Goal: Information Seeking & Learning: Learn about a topic

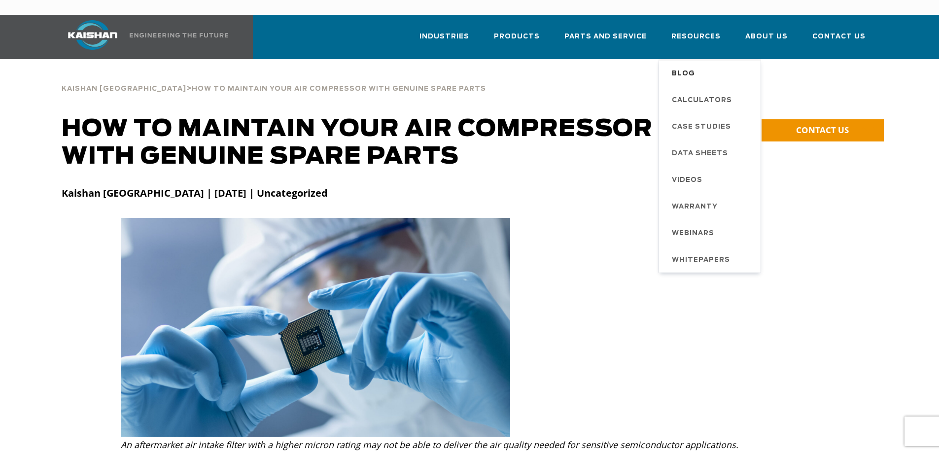
click at [690, 66] on span "Blog" at bounding box center [683, 74] width 23 height 17
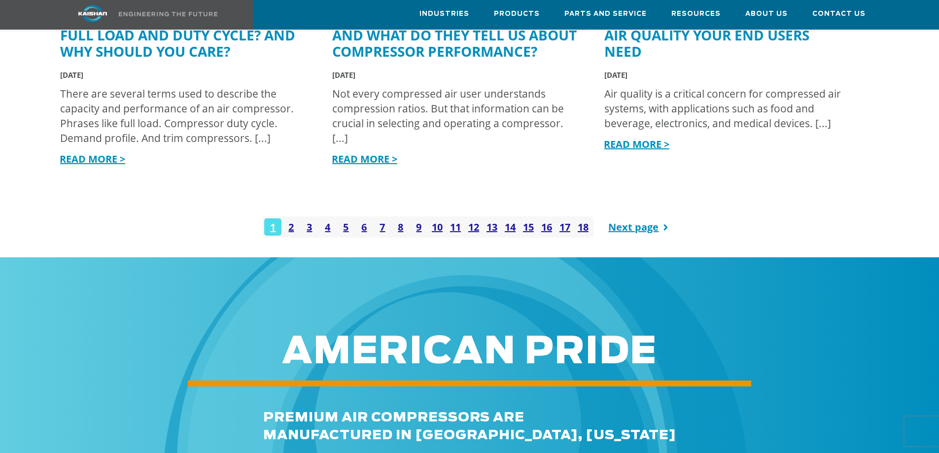
scroll to position [1381, 0]
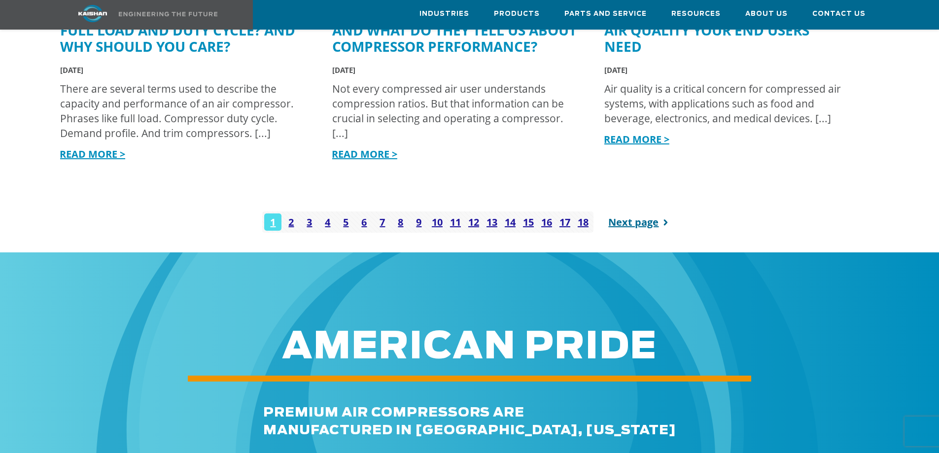
click at [623, 212] on link "Next page" at bounding box center [640, 222] width 64 height 21
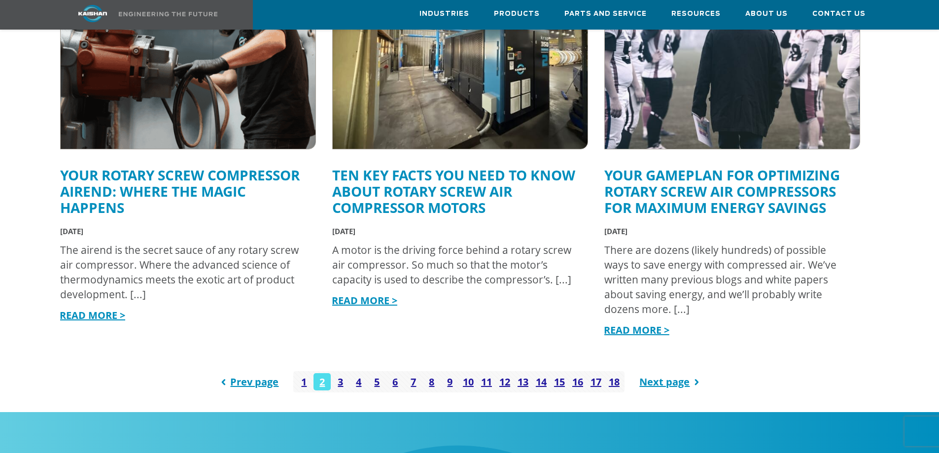
scroll to position [1233, 0]
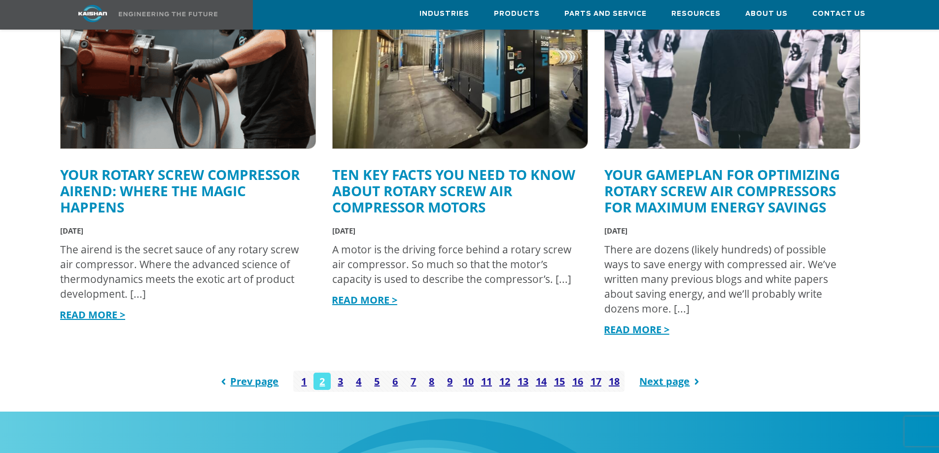
click at [244, 178] on link "Your Rotary Screw Compressor Airend: Where the Magic Happens" at bounding box center [180, 190] width 240 height 51
click at [346, 373] on link "3" at bounding box center [340, 381] width 17 height 17
drag, startPoint x: 477, startPoint y: 269, endPoint x: 469, endPoint y: 265, distance: 9.3
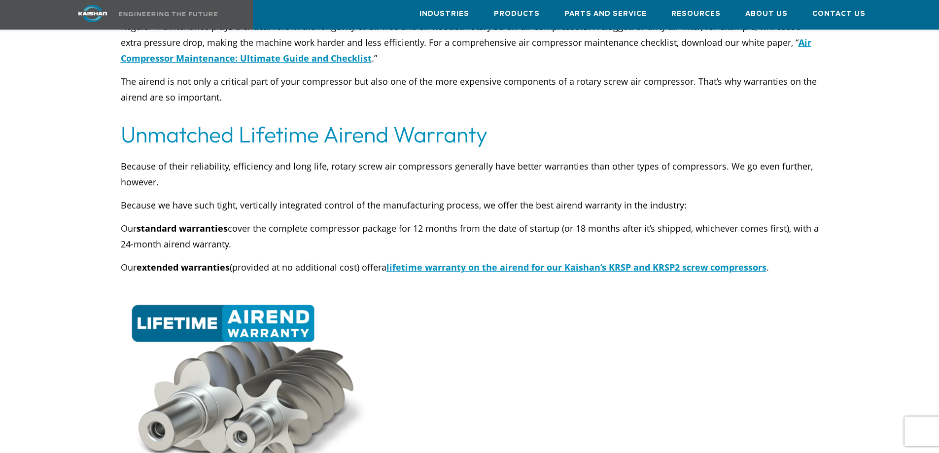
scroll to position [3649, 0]
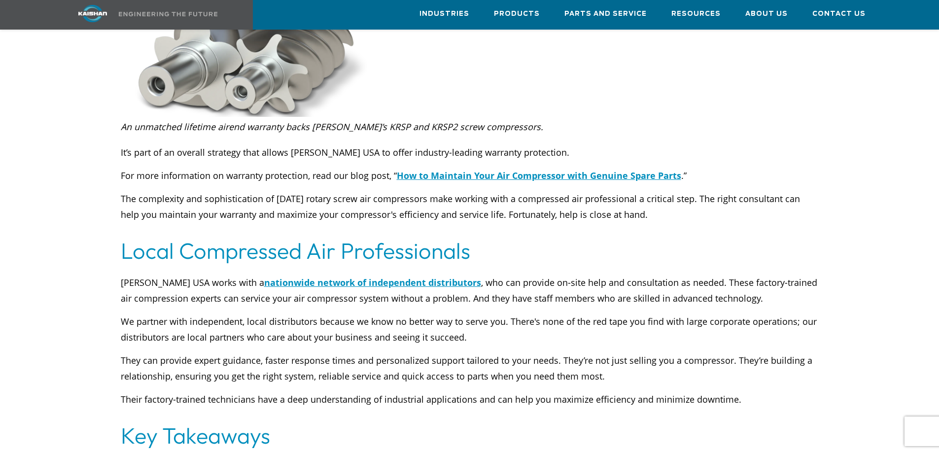
drag, startPoint x: 580, startPoint y: 162, endPoint x: 585, endPoint y: 158, distance: 5.6
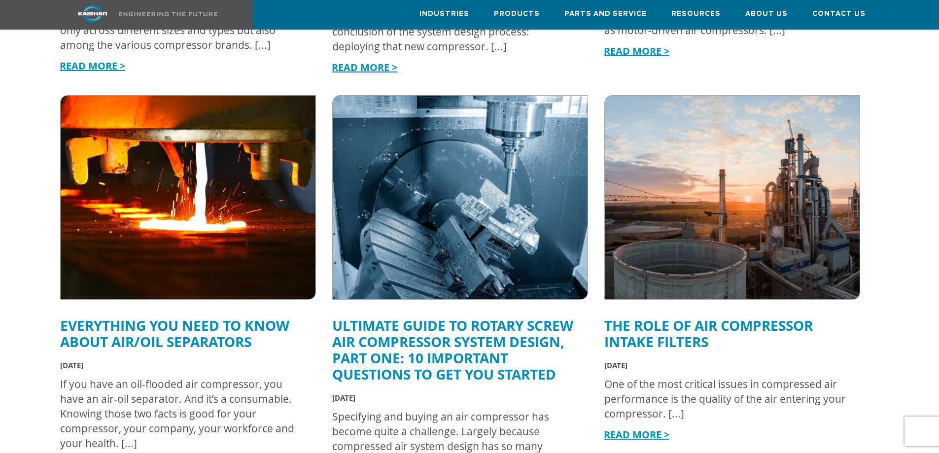
scroll to position [1282, 0]
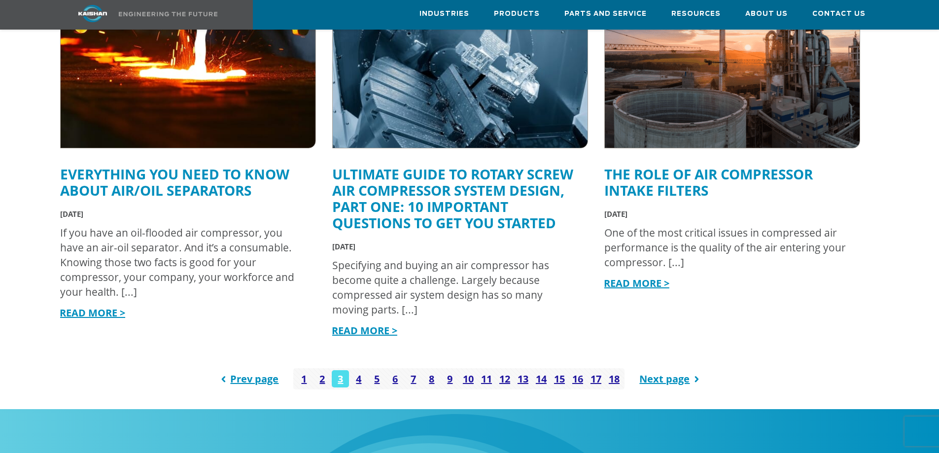
drag, startPoint x: 480, startPoint y: 232, endPoint x: 483, endPoint y: 226, distance: 6.6
click at [119, 306] on link "READ MORE >" at bounding box center [93, 312] width 66 height 13
click at [474, 370] on link "10" at bounding box center [468, 378] width 17 height 17
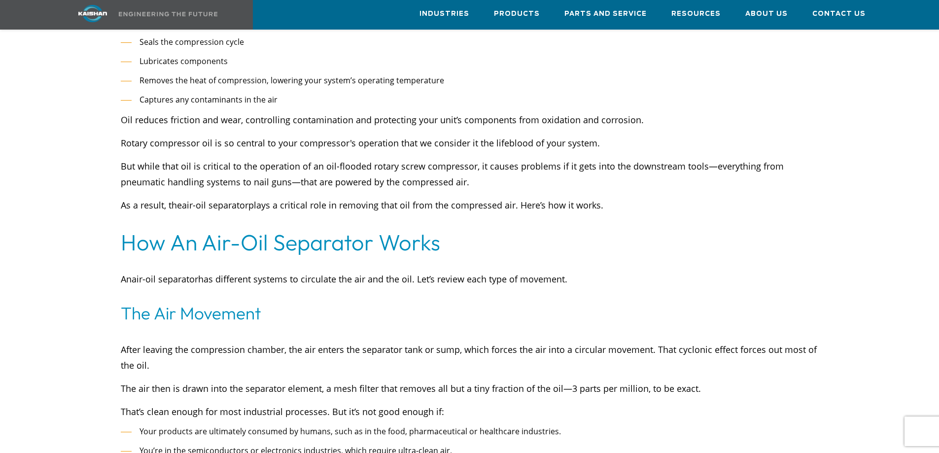
scroll to position [2071, 0]
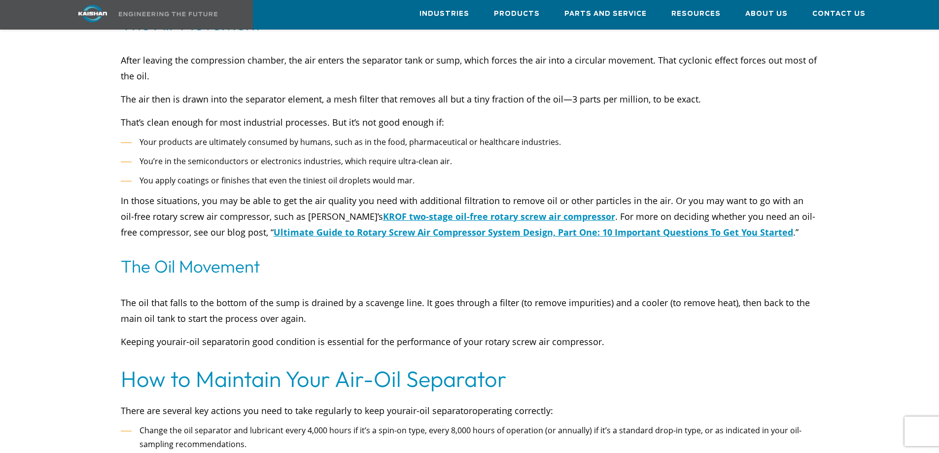
drag, startPoint x: 167, startPoint y: 261, endPoint x: 173, endPoint y: 248, distance: 14.4
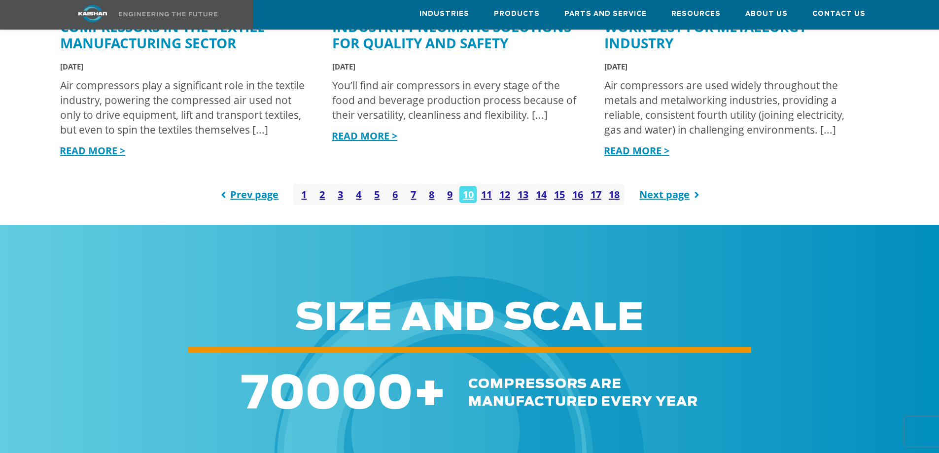
scroll to position [1430, 0]
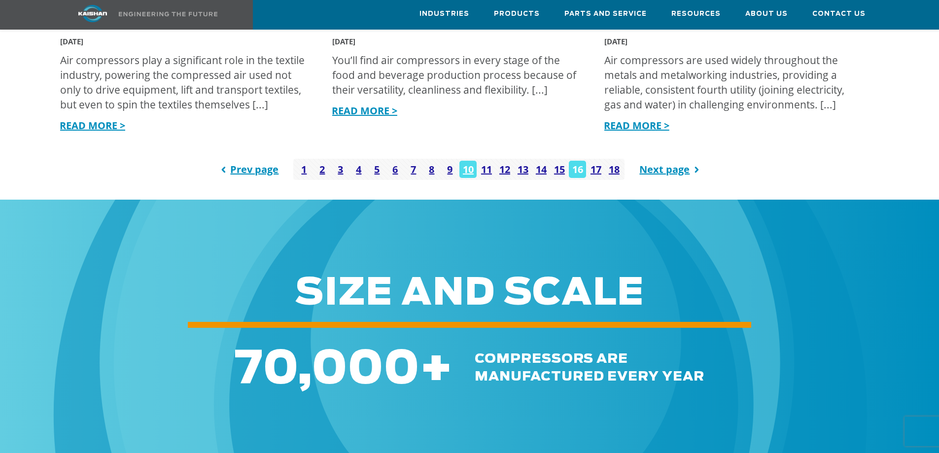
click at [579, 161] on link "16" at bounding box center [577, 169] width 17 height 17
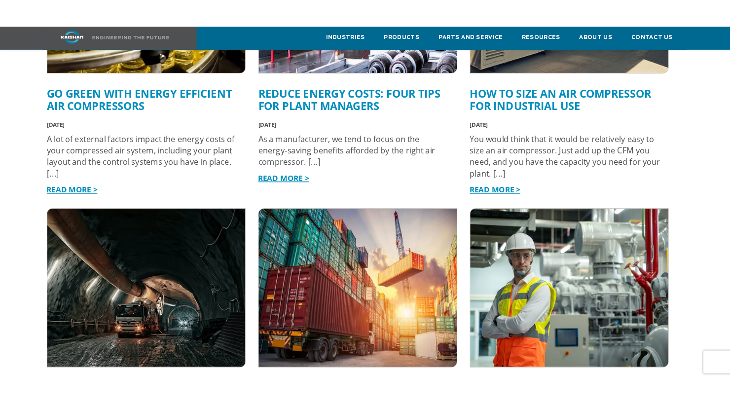
scroll to position [1134, 0]
